Goal: Navigation & Orientation: Find specific page/section

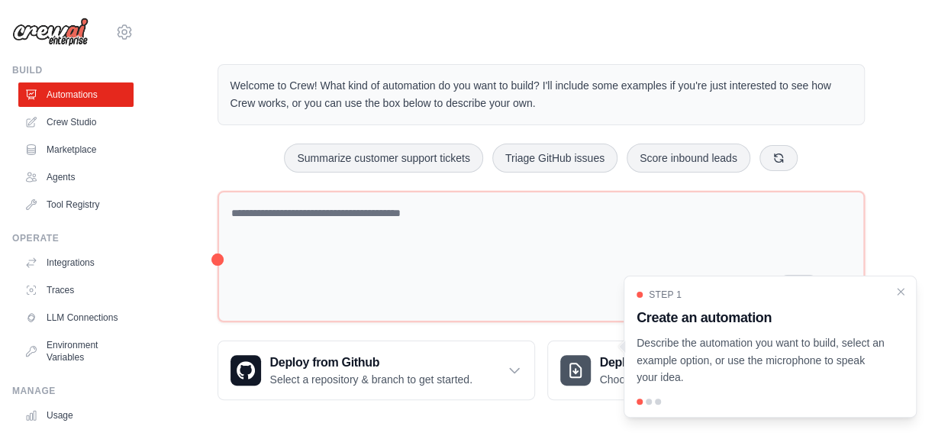
click at [758, 340] on p "Describe the automation you want to build, select an example option, or use the…" at bounding box center [761, 360] width 249 height 52
click at [785, 154] on icon at bounding box center [779, 157] width 12 height 12
click at [811, 153] on icon at bounding box center [805, 157] width 12 height 12
click at [803, 151] on icon at bounding box center [797, 157] width 12 height 12
click at [800, 161] on icon at bounding box center [794, 157] width 12 height 12
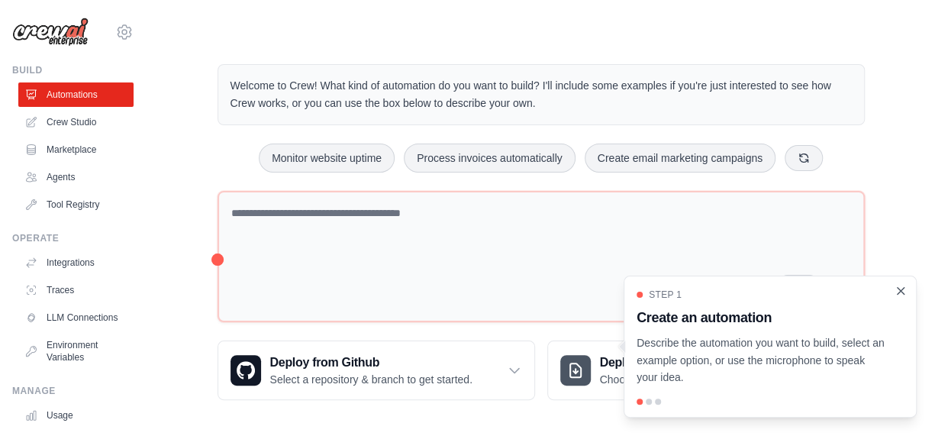
click at [900, 292] on icon "Close walkthrough" at bounding box center [901, 290] width 7 height 7
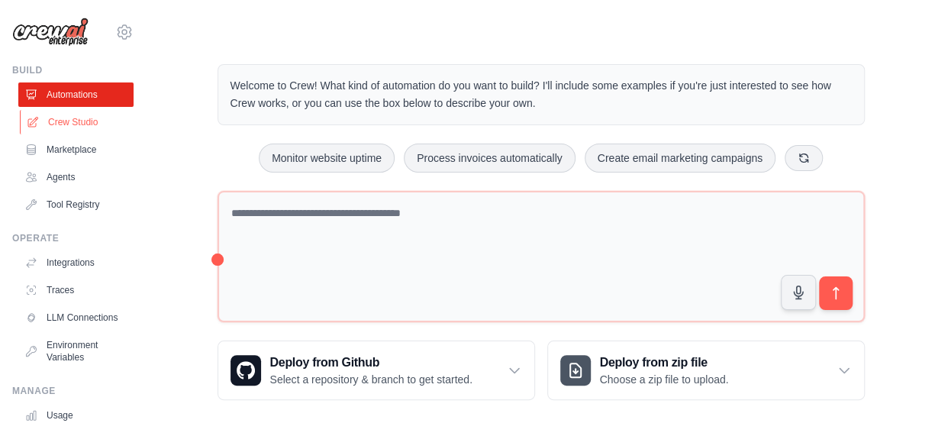
click at [59, 121] on link "Crew Studio" at bounding box center [77, 122] width 115 height 24
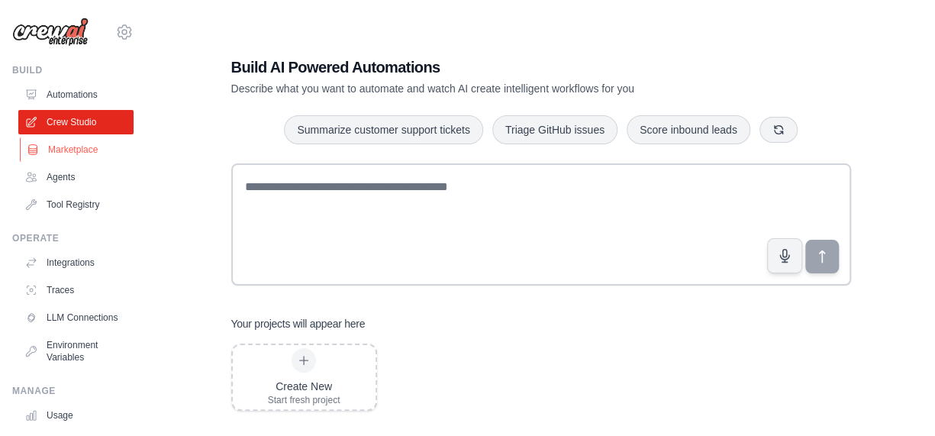
click at [64, 149] on link "Marketplace" at bounding box center [77, 149] width 115 height 24
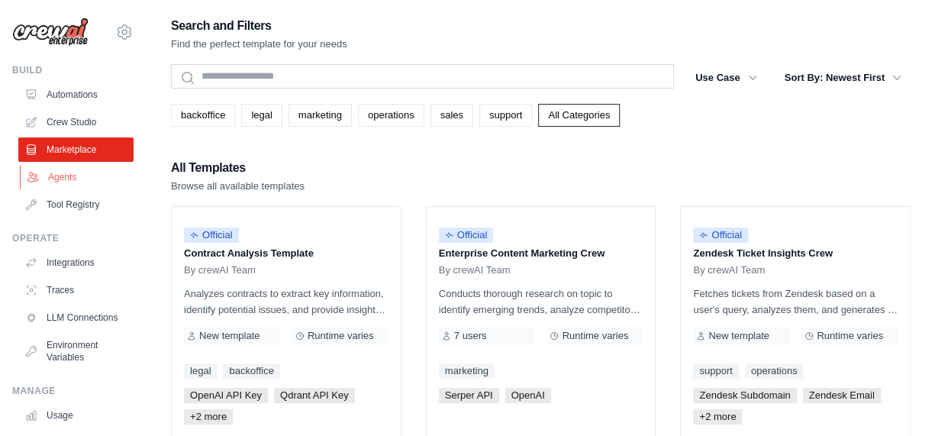
click at [45, 177] on link "Agents" at bounding box center [77, 177] width 115 height 24
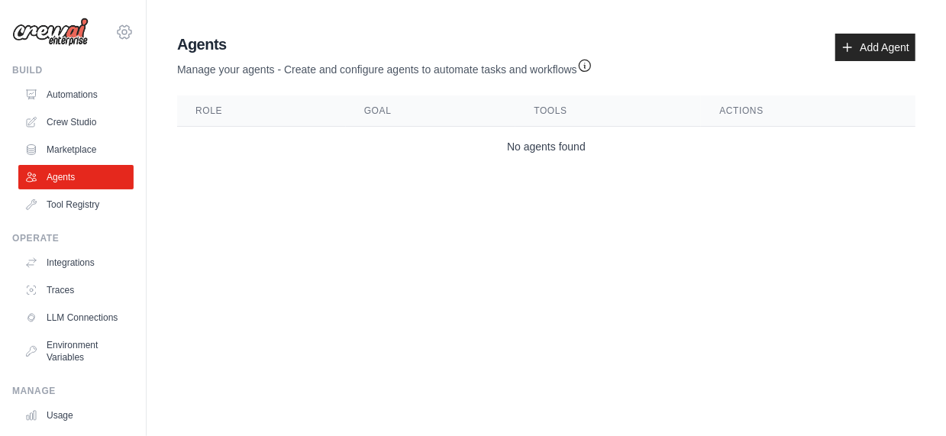
click at [115, 27] on icon at bounding box center [124, 32] width 18 height 18
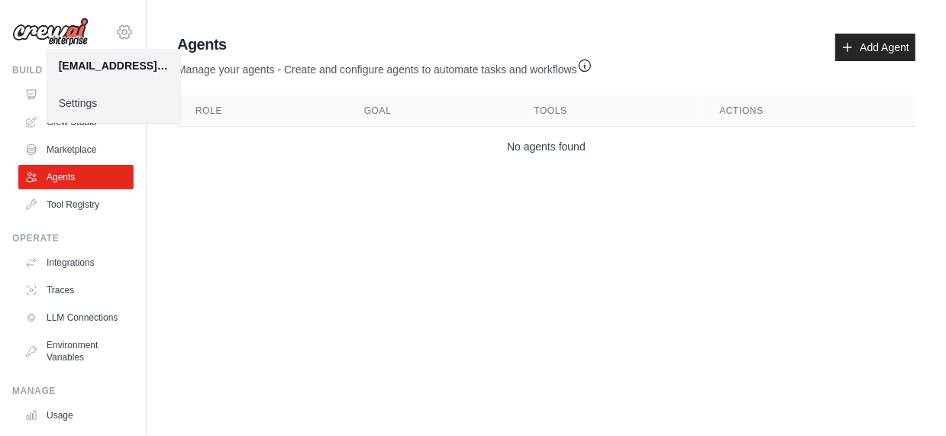
click at [118, 29] on icon at bounding box center [125, 31] width 14 height 13
